Goal: Task Accomplishment & Management: Manage account settings

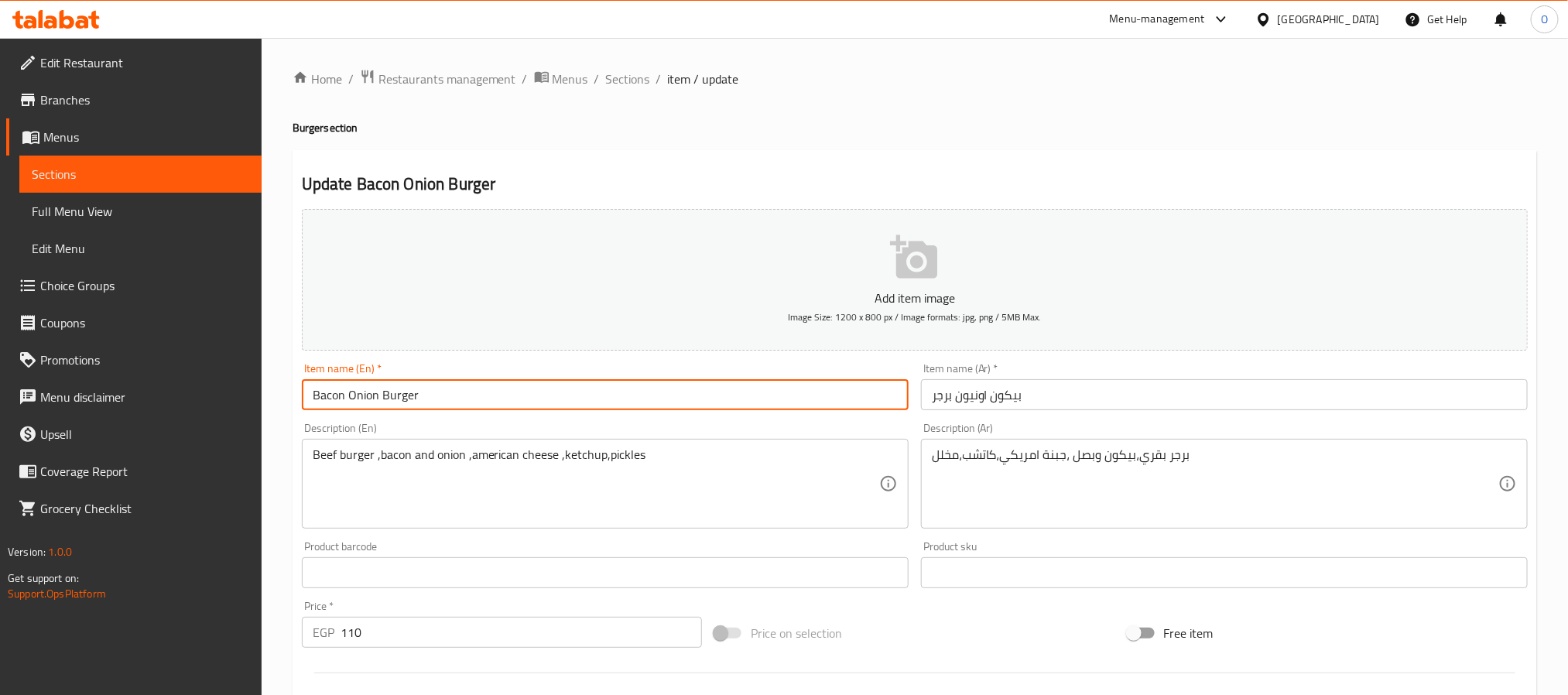
click at [531, 402] on input "Bacon Onion Burger" at bounding box center [605, 394] width 607 height 31
click at [531, 402] on input "Bacon Onion Burger" at bounding box center [605, 394] width 607 height 31
click at [634, 79] on span "Sections" at bounding box center [627, 79] width 44 height 18
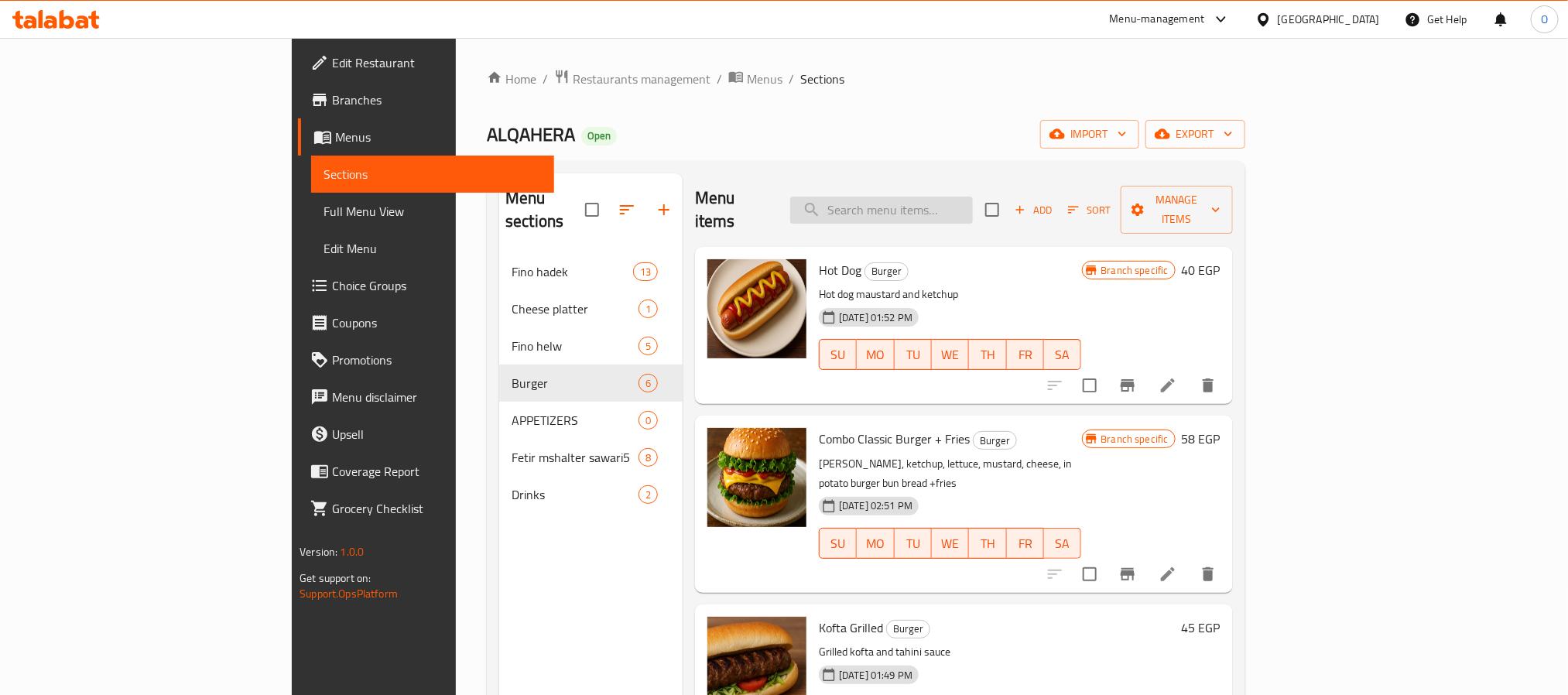
click at [973, 201] on input "search" at bounding box center [881, 210] width 183 height 27
paste input "Bacon Onion Burger"
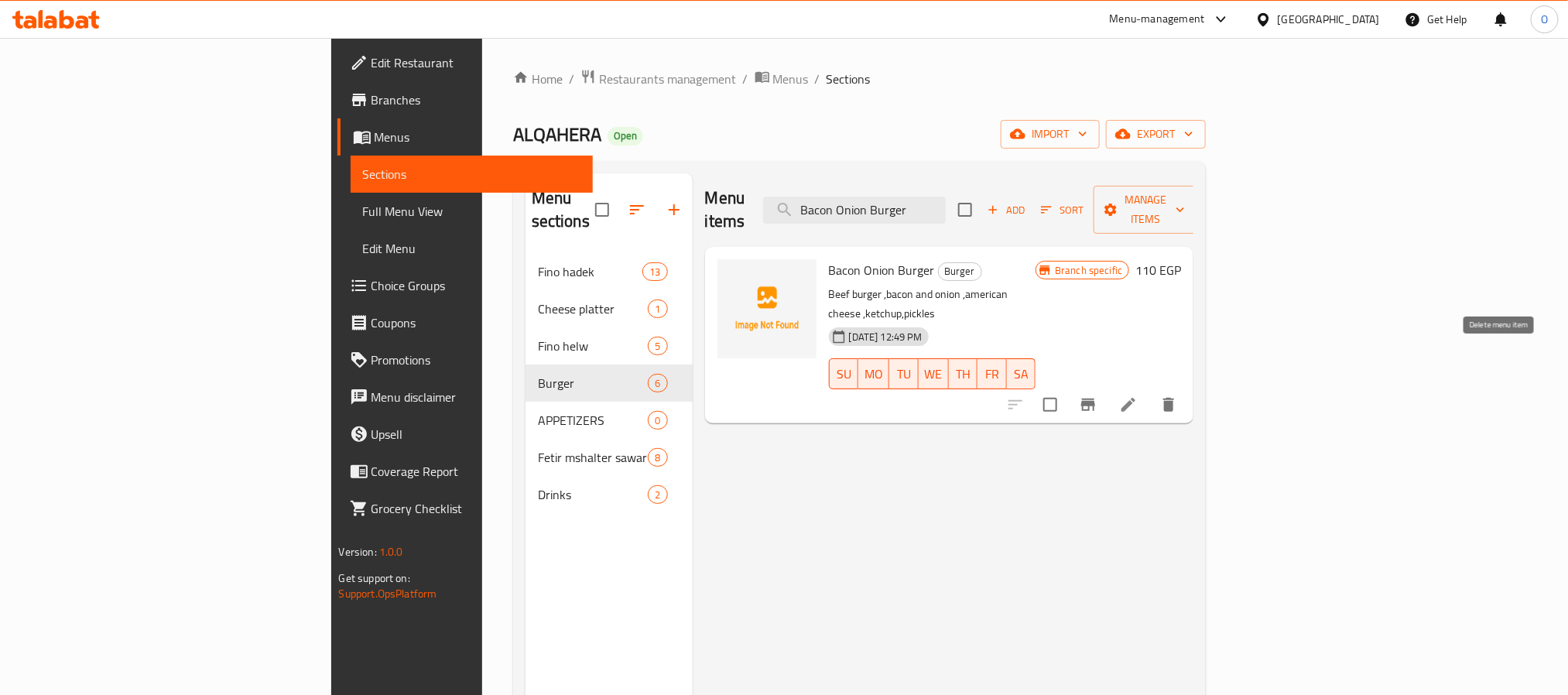
type input "Bacon Onion Burger"
click at [1188, 386] on button "delete" at bounding box center [1169, 404] width 37 height 37
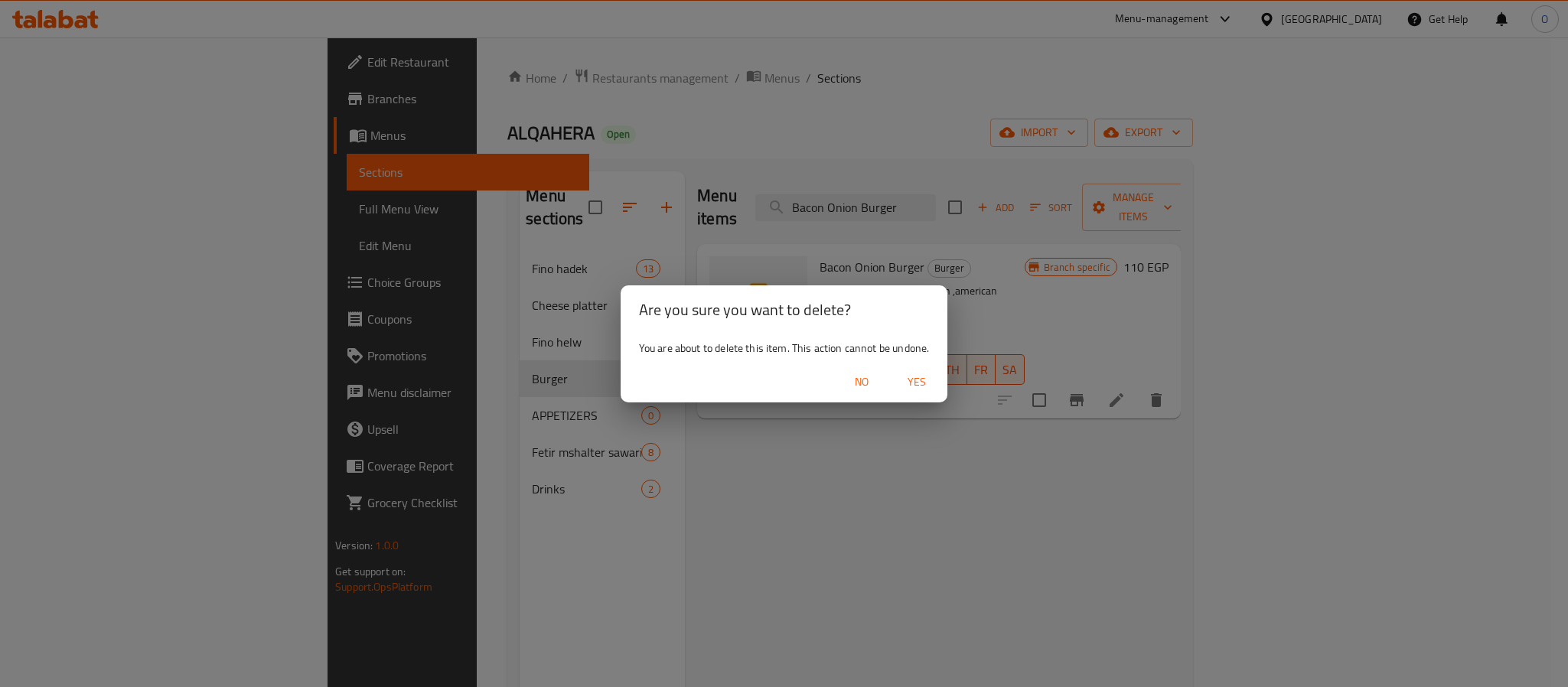
click at [909, 383] on span "Yes" at bounding box center [917, 381] width 37 height 19
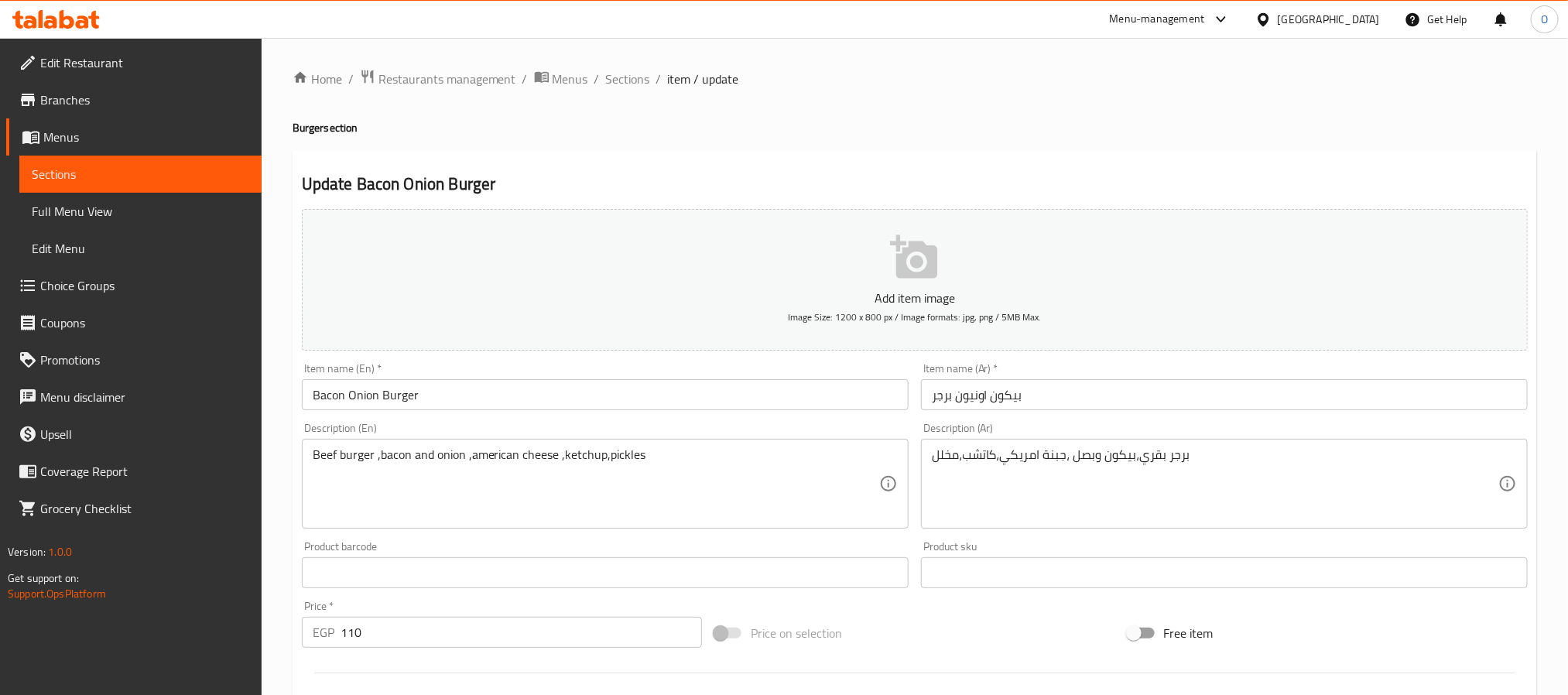
click at [479, 405] on input "Bacon Onion Burger" at bounding box center [605, 394] width 607 height 31
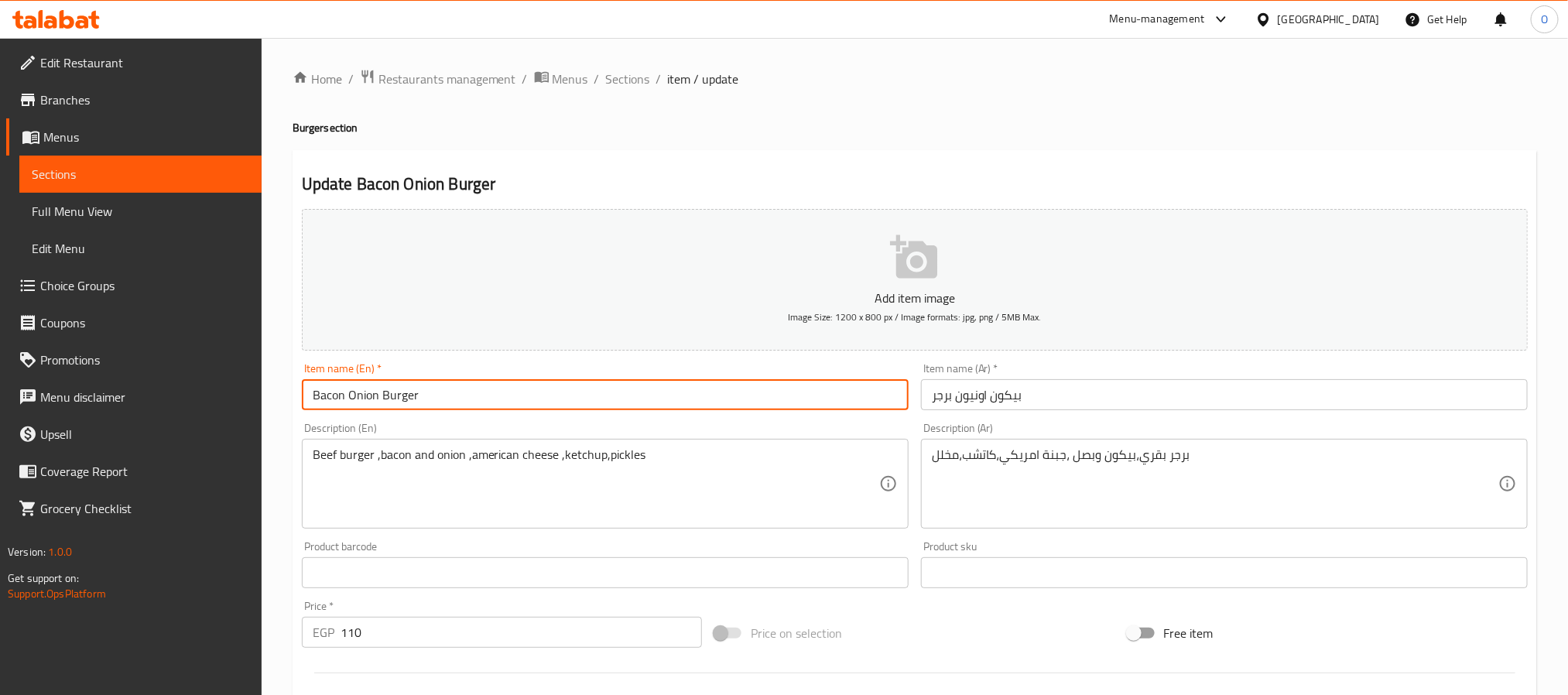
click at [479, 405] on input "Bacon Onion Burger" at bounding box center [605, 394] width 607 height 31
click at [635, 65] on div "Home / Restaurants management / Menus / Sections / item / update Burger section…" at bounding box center [915, 565] width 1307 height 1055
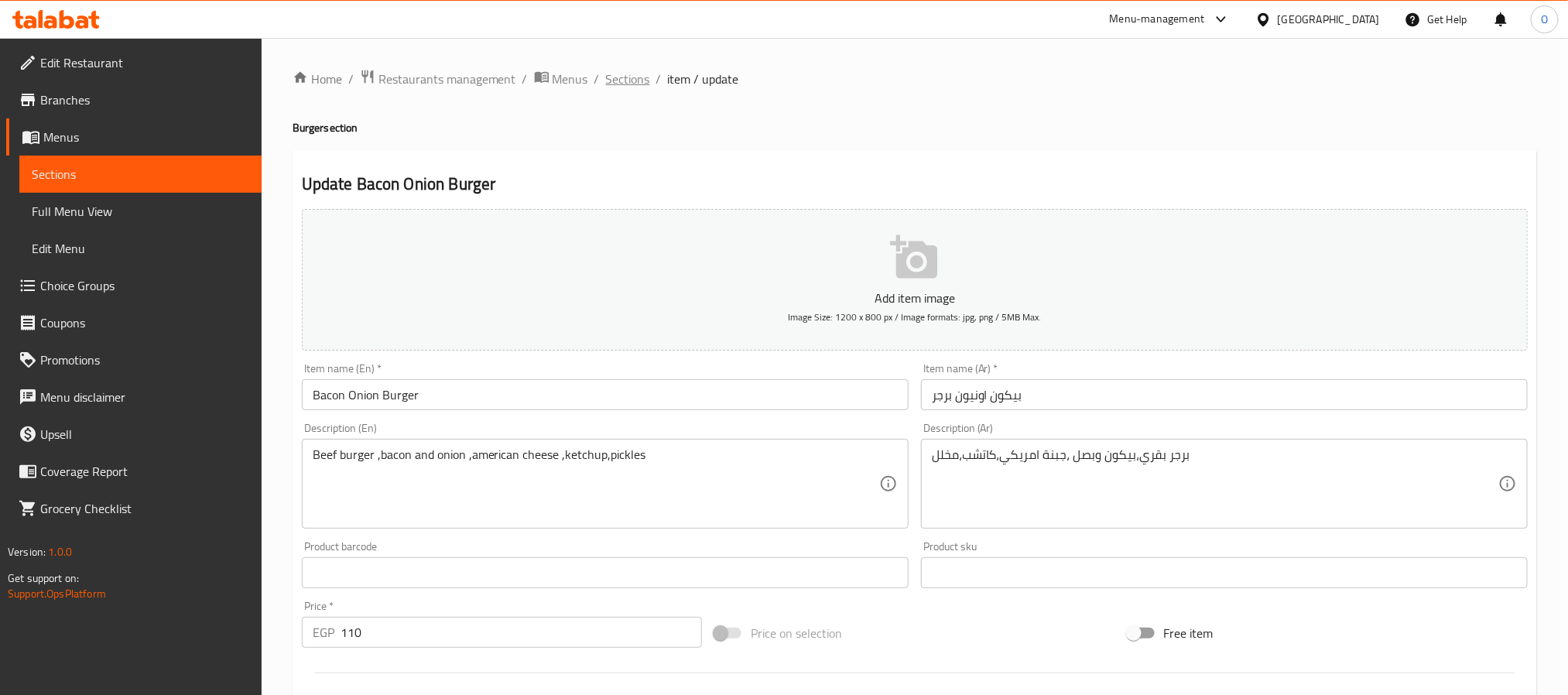
click at [629, 82] on span "Sections" at bounding box center [627, 79] width 44 height 18
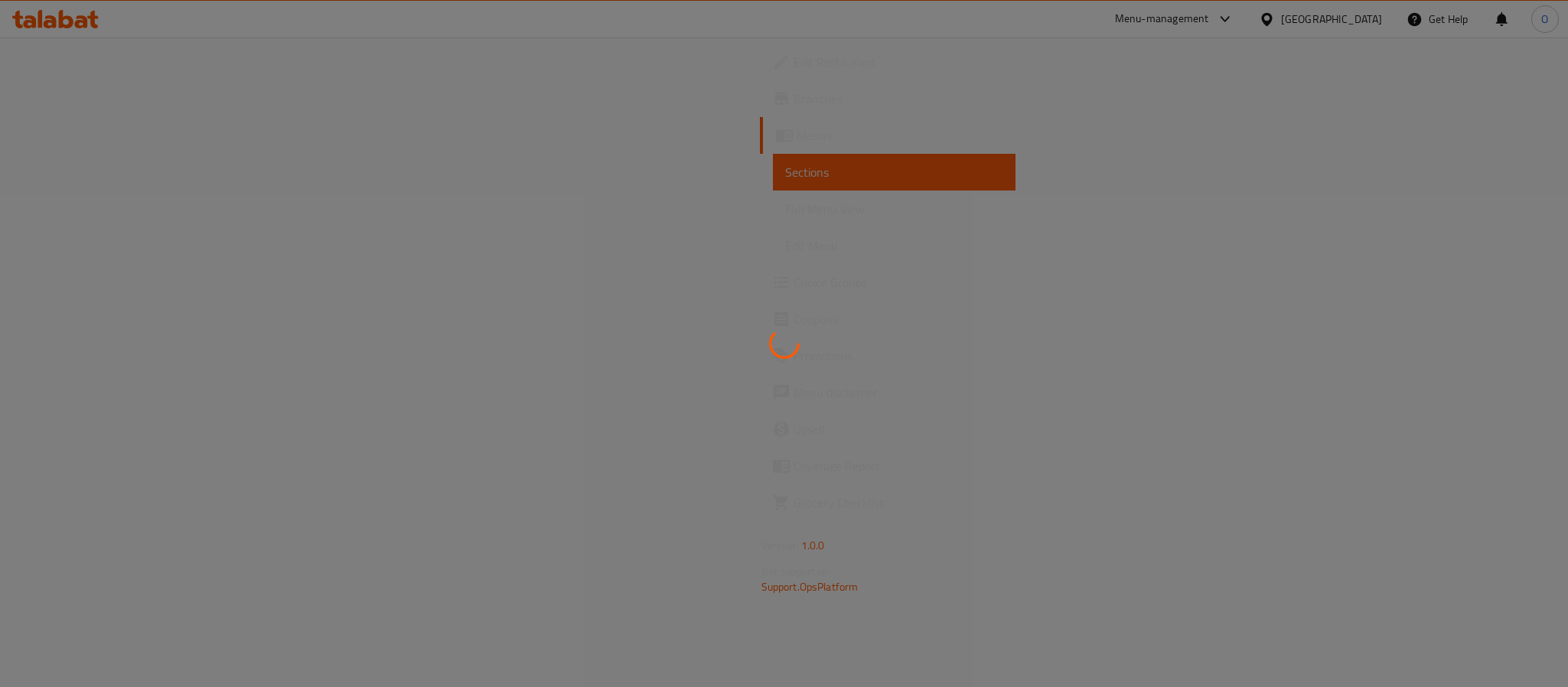
click at [790, 292] on div at bounding box center [784, 343] width 1568 height 687
